Goal: Transaction & Acquisition: Obtain resource

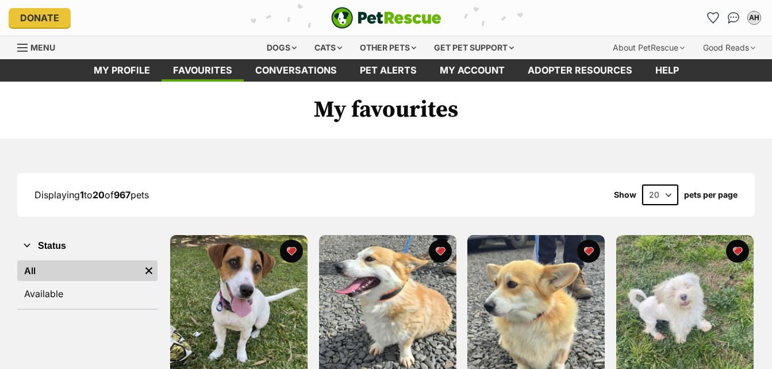
click at [670, 194] on select "20 40 60" at bounding box center [660, 195] width 36 height 21
select select "60"
click at [642, 185] on select "20 40 60" at bounding box center [660, 195] width 36 height 21
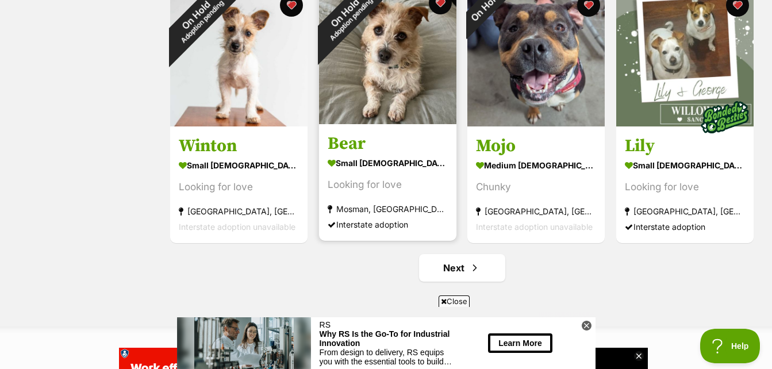
click at [382, 76] on img at bounding box center [387, 55] width 137 height 137
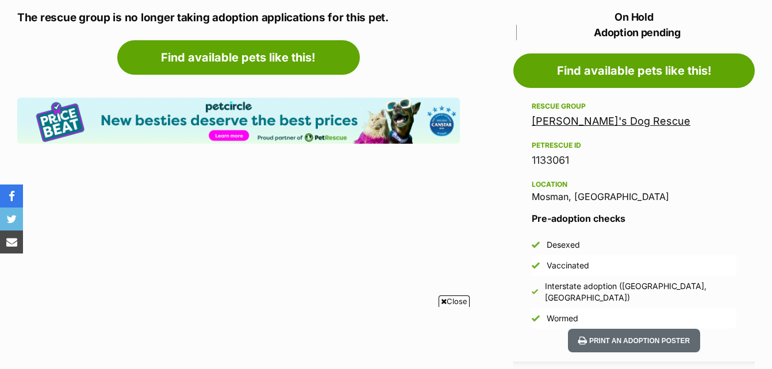
click at [601, 124] on link "Wally's Dog Rescue" at bounding box center [611, 121] width 159 height 12
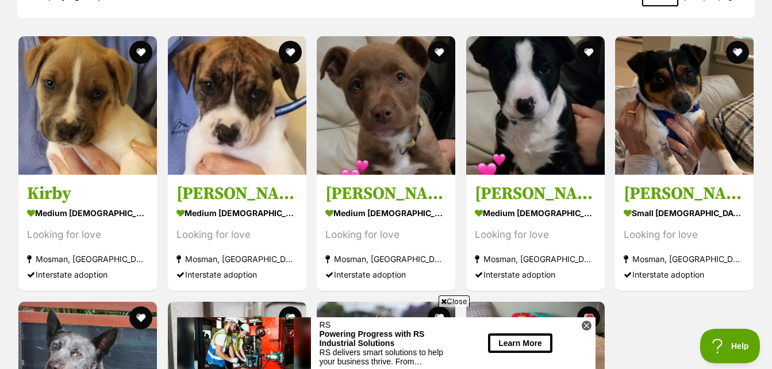
scroll to position [1054, 0]
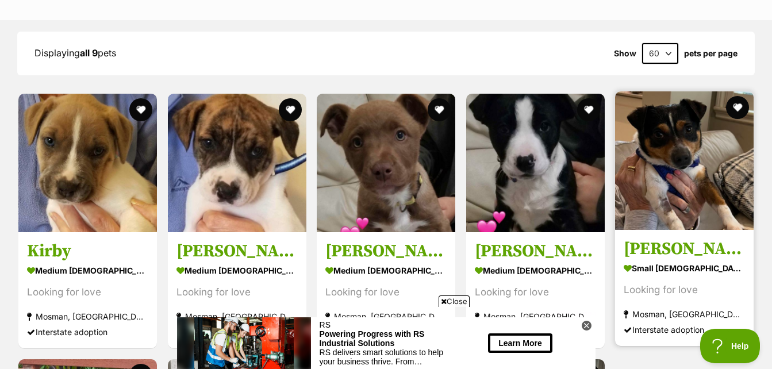
click at [744, 143] on img at bounding box center [684, 160] width 139 height 139
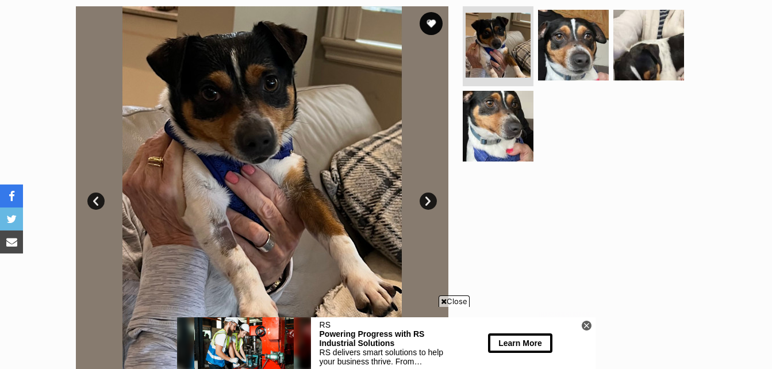
scroll to position [237, 0]
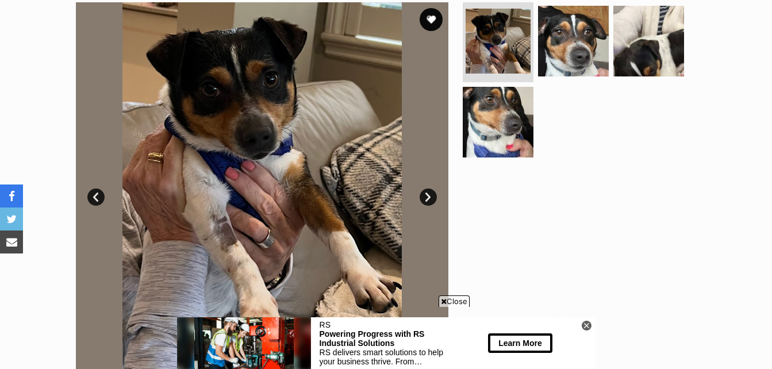
click at [464, 299] on span "Close" at bounding box center [454, 300] width 31 height 11
click at [428, 189] on link "Next" at bounding box center [428, 197] width 17 height 17
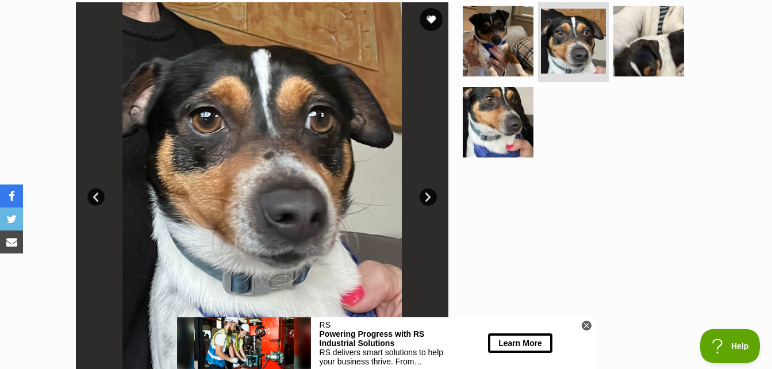
click at [94, 194] on link "Prev" at bounding box center [95, 197] width 17 height 17
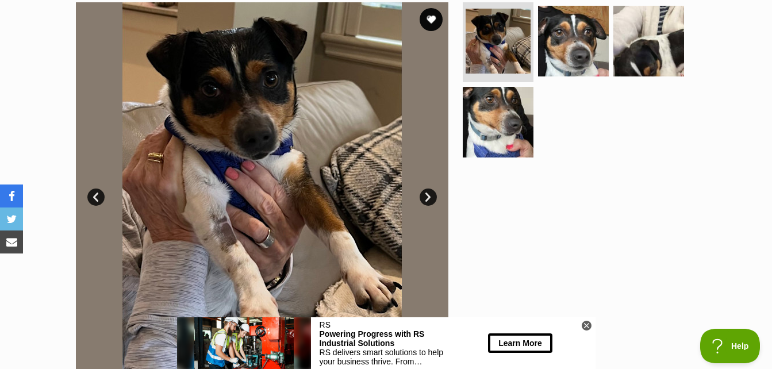
click at [426, 194] on link "Next" at bounding box center [428, 197] width 17 height 17
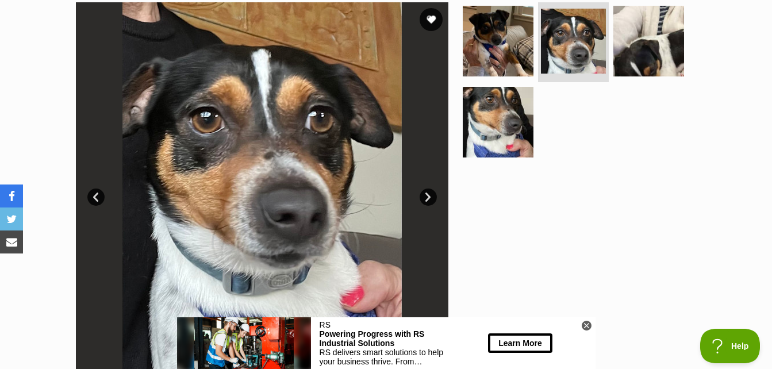
click at [426, 189] on link "Next" at bounding box center [428, 197] width 17 height 17
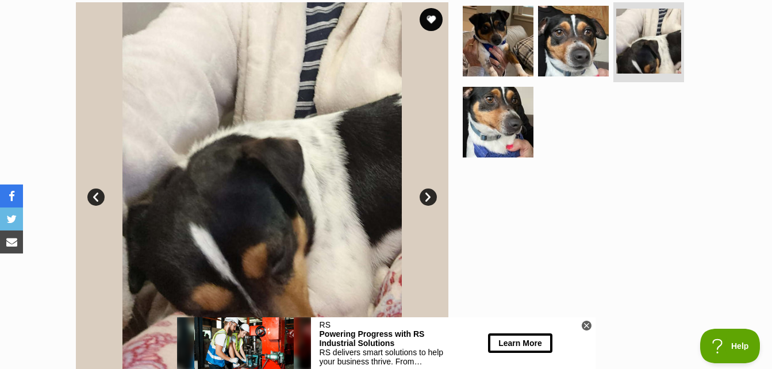
click at [586, 326] on icon at bounding box center [586, 326] width 4 height 4
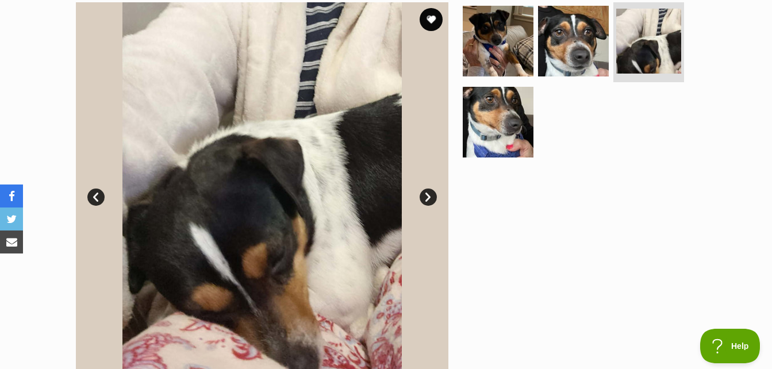
click at [427, 192] on link "Next" at bounding box center [428, 197] width 17 height 17
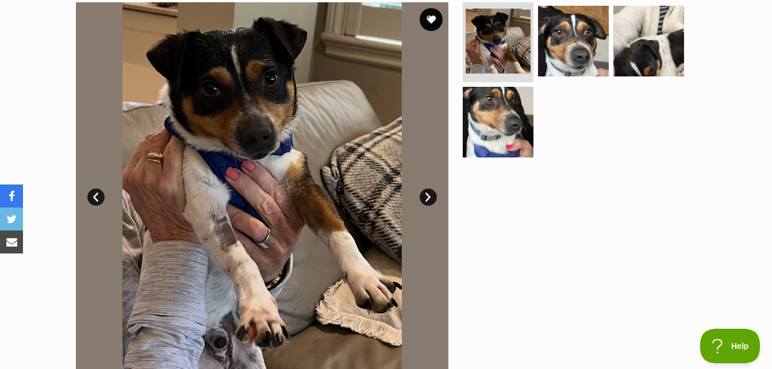
click at [427, 192] on link "Next" at bounding box center [428, 197] width 17 height 17
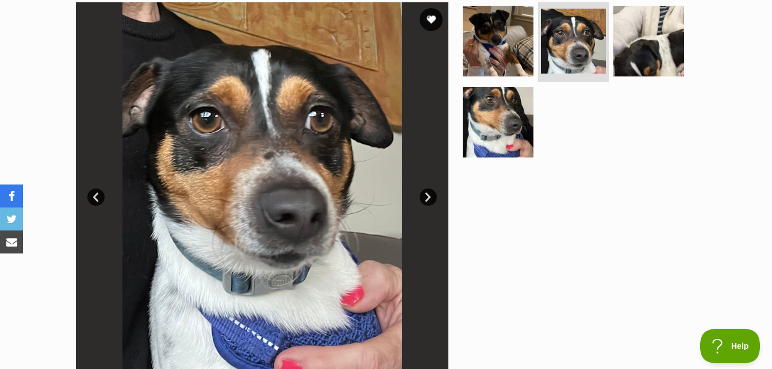
click at [427, 192] on link "Next" at bounding box center [428, 197] width 17 height 17
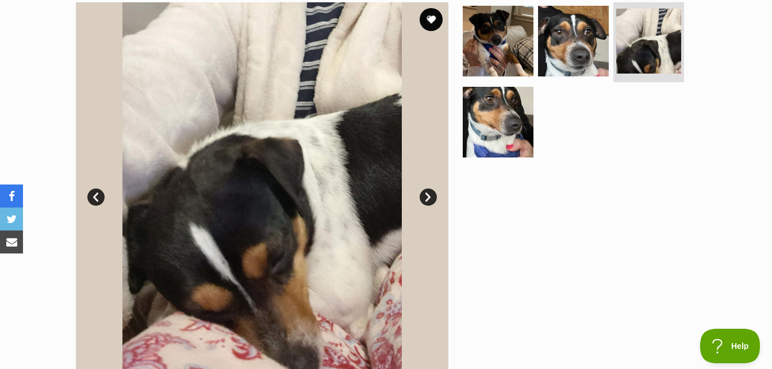
click at [427, 192] on link "Next" at bounding box center [428, 197] width 17 height 17
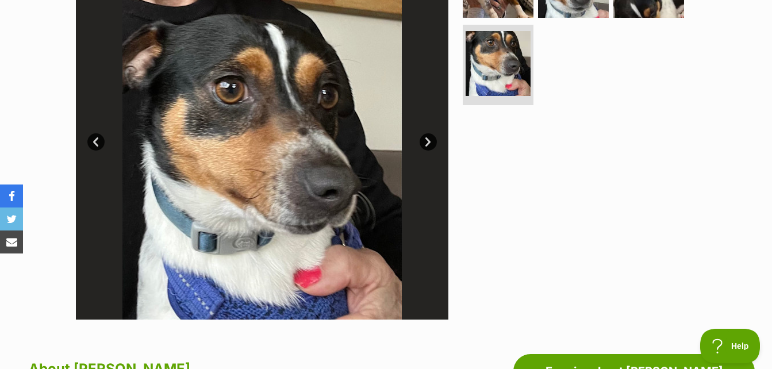
scroll to position [287, 0]
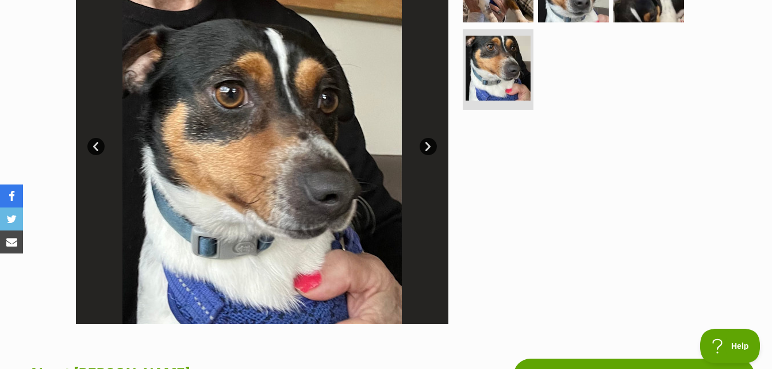
click at [750, 57] on div "Available 4 of 4 images 4 of 4 images 4 of 4 images 4 of 4 images Next Prev 1 2…" at bounding box center [386, 129] width 772 height 390
